Goal: Navigation & Orientation: Find specific page/section

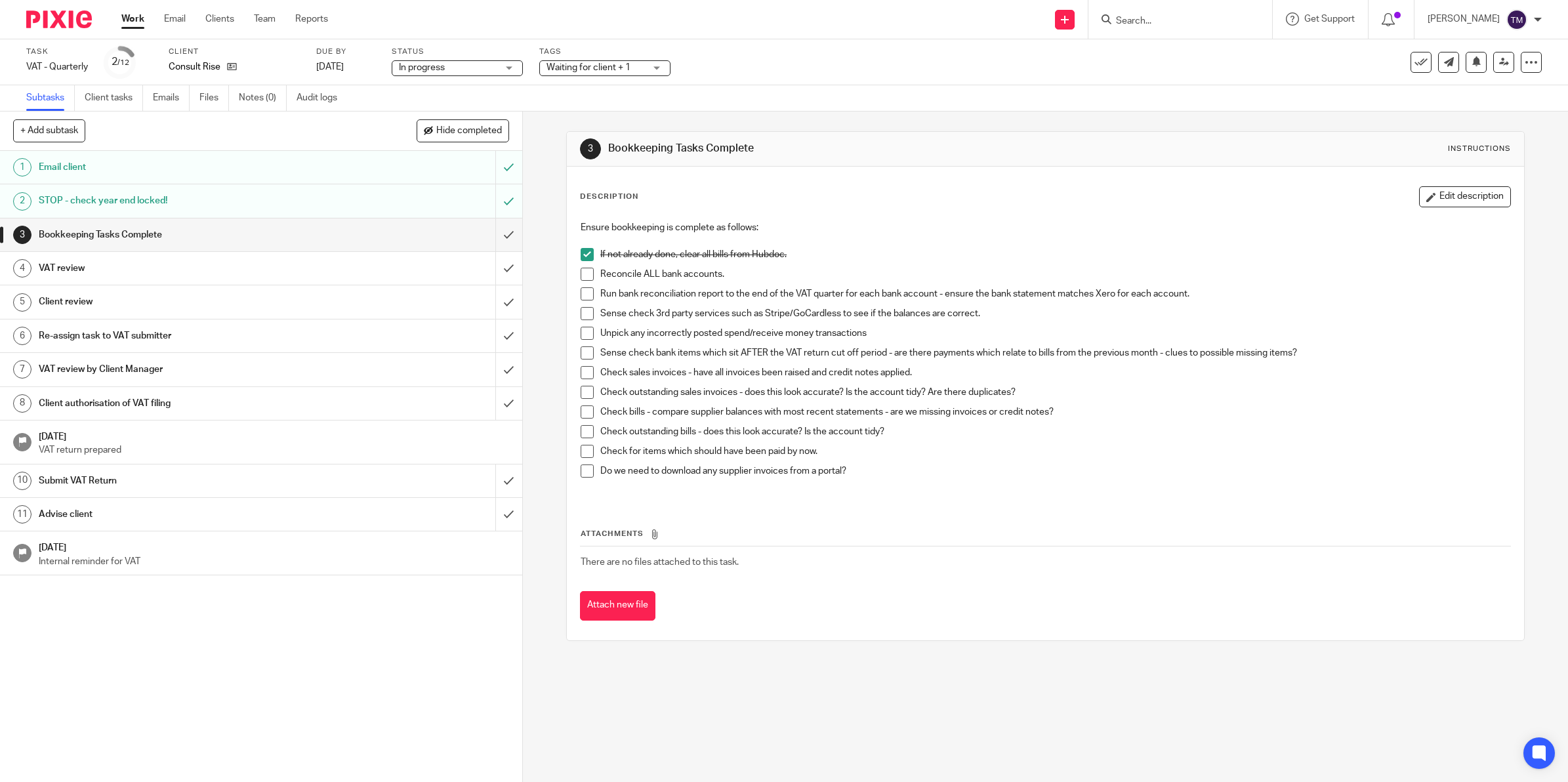
click at [132, 19] on link "Work" at bounding box center [133, 19] width 23 height 13
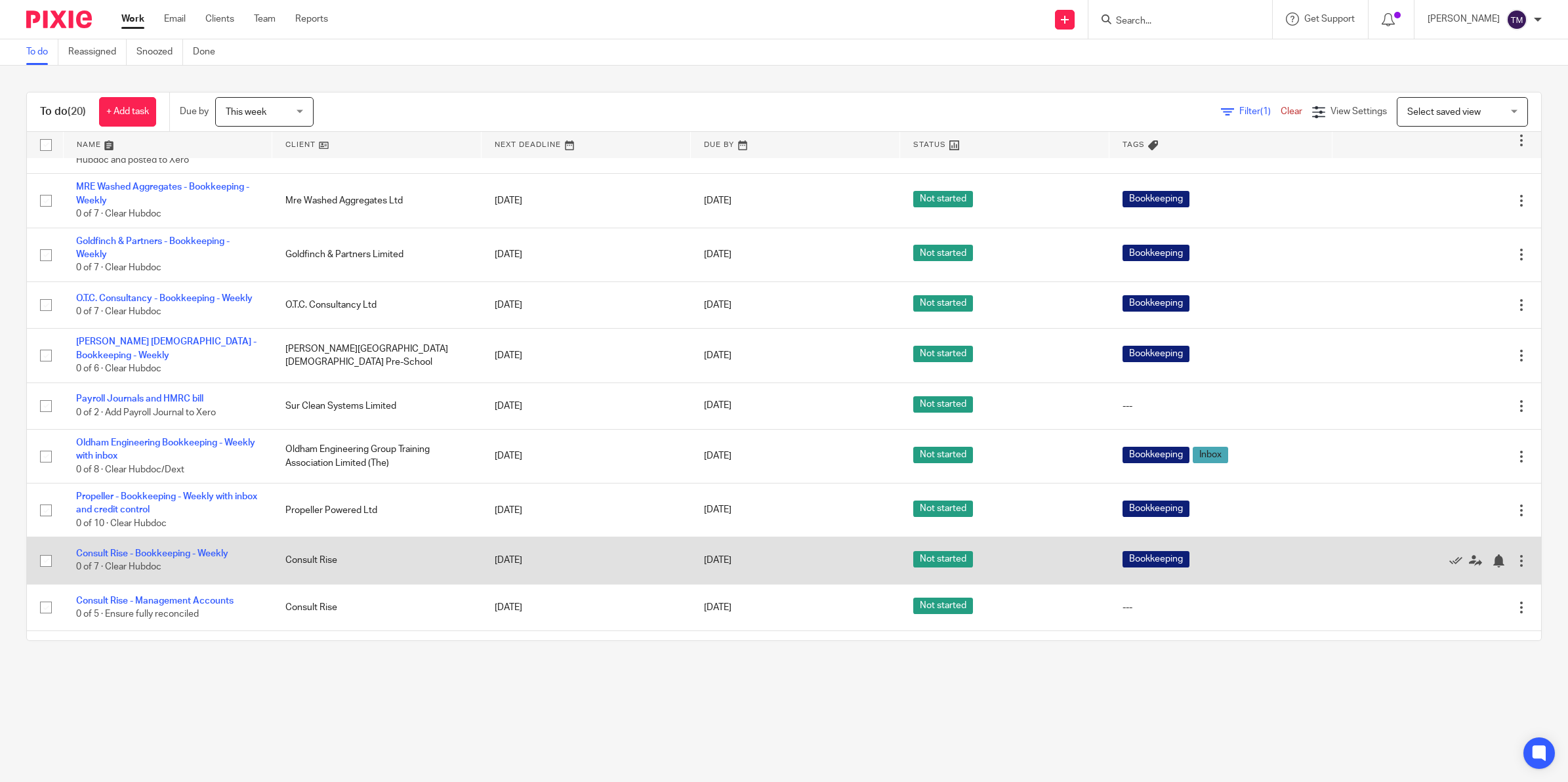
scroll to position [547, 0]
